Goal: Task Accomplishment & Management: Manage account settings

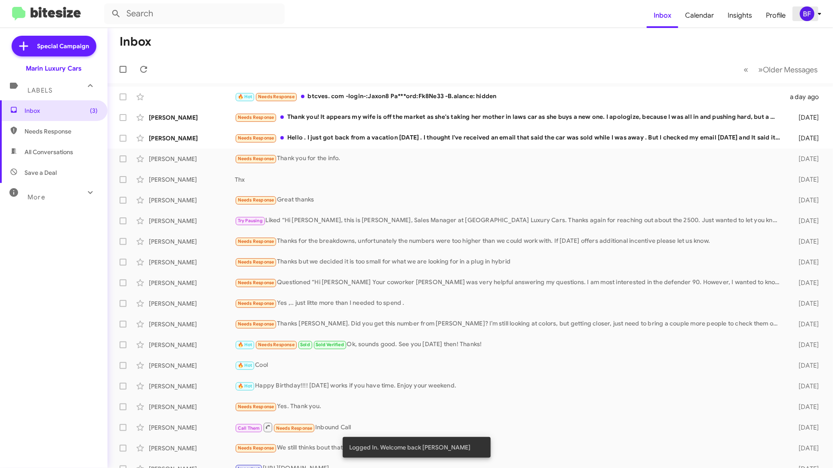
click at [806, 16] on div "BF" at bounding box center [807, 13] width 15 height 15
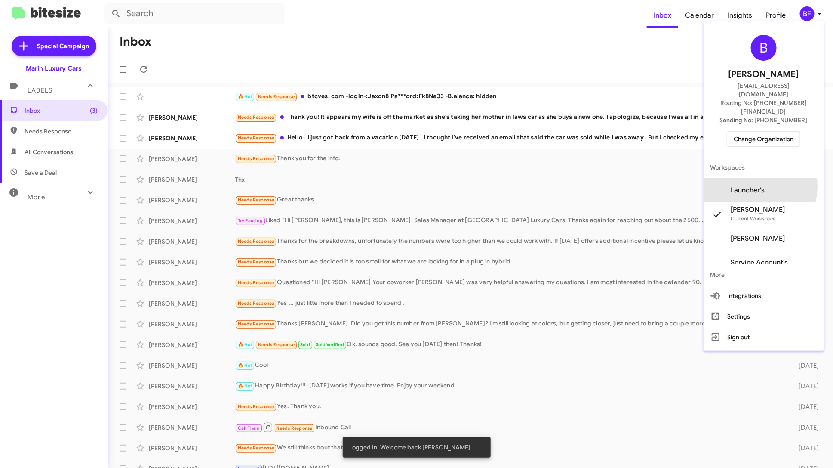
click at [761, 186] on span "Launcher's" at bounding box center [748, 190] width 34 height 9
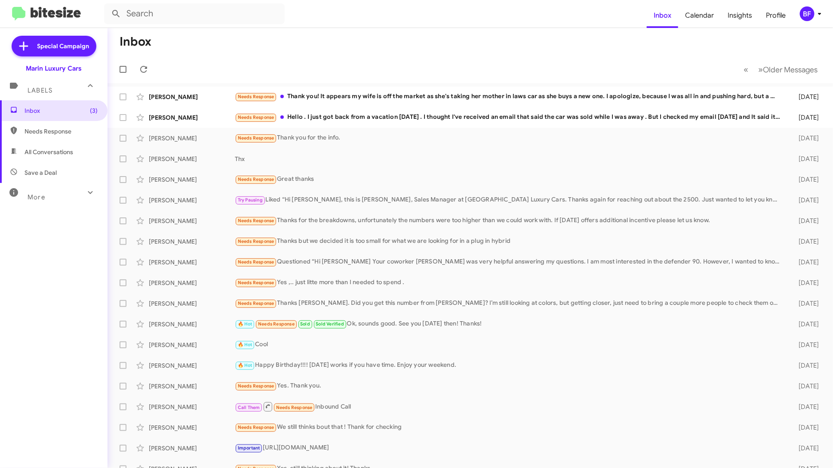
click at [812, 12] on div "BF" at bounding box center [807, 13] width 15 height 15
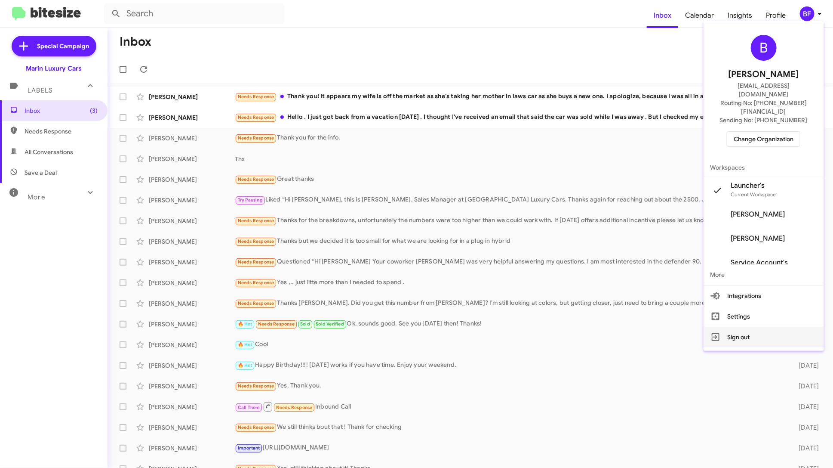
click at [751, 326] on button "Sign out" at bounding box center [764, 336] width 120 height 21
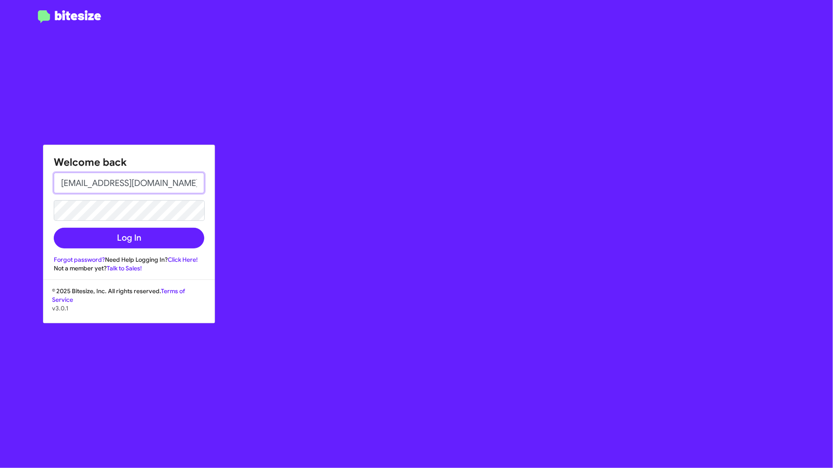
click at [181, 189] on input "[EMAIL_ADDRESS][DOMAIN_NAME]" at bounding box center [129, 182] width 151 height 21
click at [136, 179] on input "[EMAIL_ADDRESS][DOMAIN_NAME]" at bounding box center [129, 182] width 151 height 21
paste input "paigeziegler"
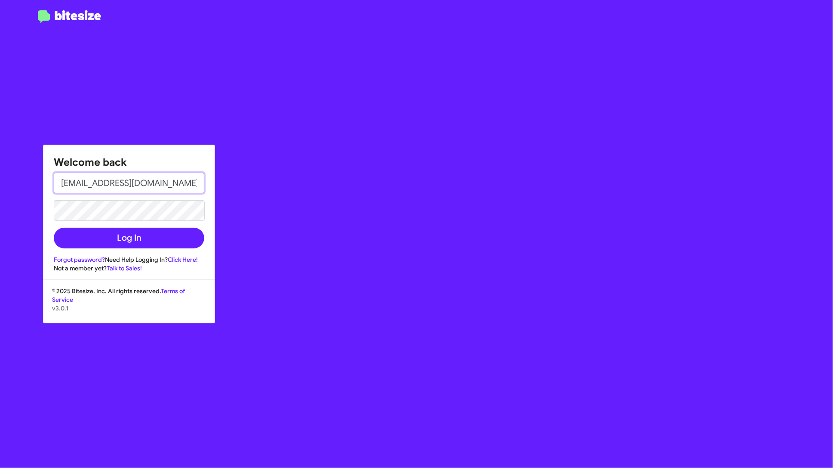
type input "[EMAIL_ADDRESS][DOMAIN_NAME]"
click at [138, 237] on button "Log In" at bounding box center [129, 238] width 151 height 21
